Goal: Information Seeking & Learning: Learn about a topic

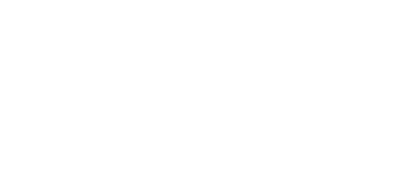
select select "******"
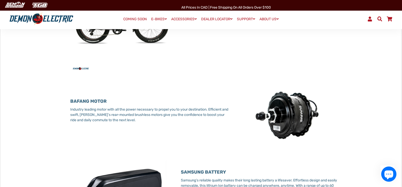
scroll to position [228, 0]
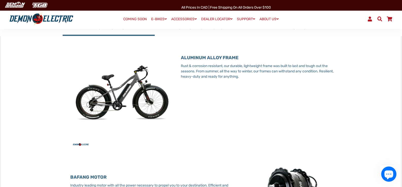
click at [93, 102] on img at bounding box center [121, 96] width 103 height 103
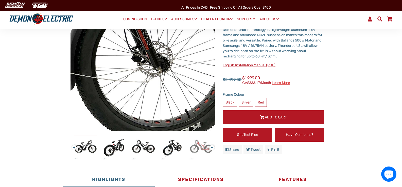
scroll to position [0, 0]
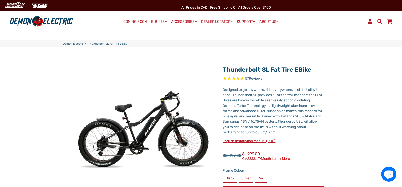
click at [244, 78] on span "57 Reviews" at bounding box center [272, 79] width 101 height 6
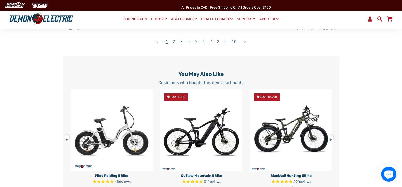
scroll to position [1064, 0]
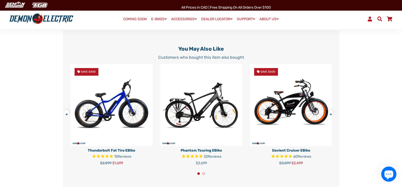
click at [66, 113] on button at bounding box center [68, 111] width 9 height 9
click at [66, 115] on button at bounding box center [68, 111] width 9 height 9
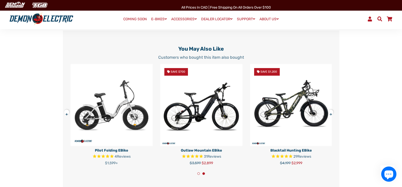
click at [278, 111] on img at bounding box center [291, 105] width 82 height 82
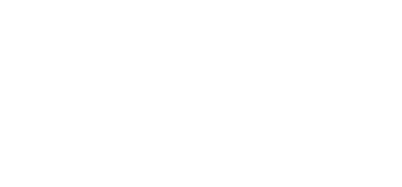
select select "******"
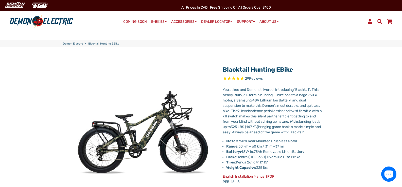
scroll to position [101, 0]
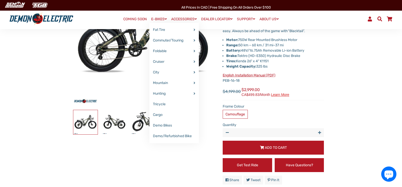
drag, startPoint x: 395, startPoint y: 0, endPoint x: 159, endPoint y: 17, distance: 237.0
click at [159, 17] on link "E-BIKES" at bounding box center [158, 18] width 19 height 7
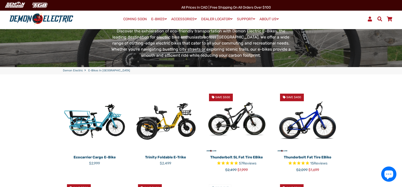
scroll to position [127, 0]
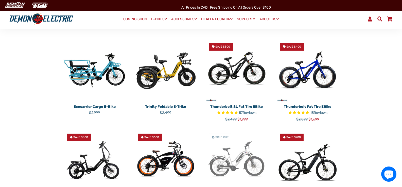
click at [237, 107] on p "Thunderbolt SL Fat Tire eBike" at bounding box center [236, 106] width 63 height 5
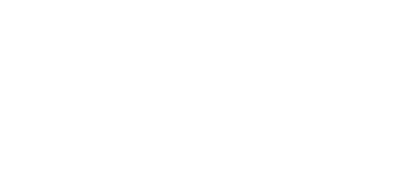
select select "******"
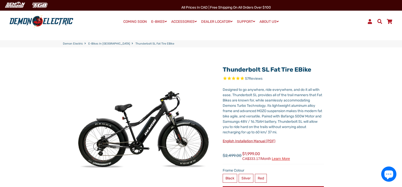
scroll to position [76, 0]
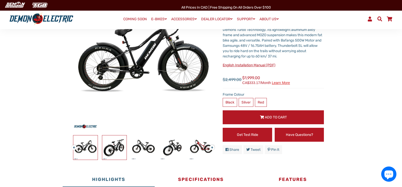
click at [109, 149] on img at bounding box center [114, 148] width 24 height 24
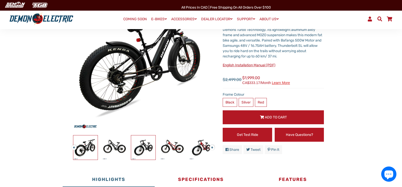
click at [150, 150] on img at bounding box center [143, 148] width 24 height 24
click at [205, 149] on img at bounding box center [201, 148] width 24 height 24
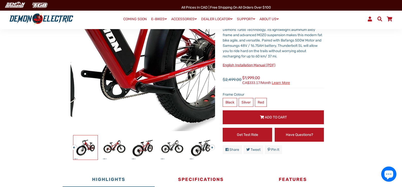
scroll to position [0, 0]
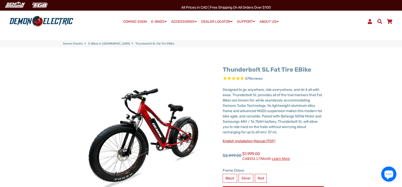
drag, startPoint x: 315, startPoint y: 70, endPoint x: 222, endPoint y: 68, distance: 92.8
click at [222, 68] on h1 "Thunderbolt SL Fat Tire eBike" at bounding box center [272, 69] width 101 height 7
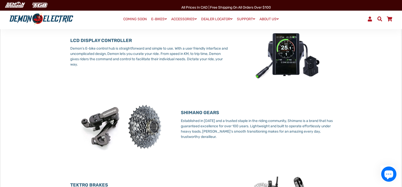
scroll to position [405, 0]
